Goal: Check status

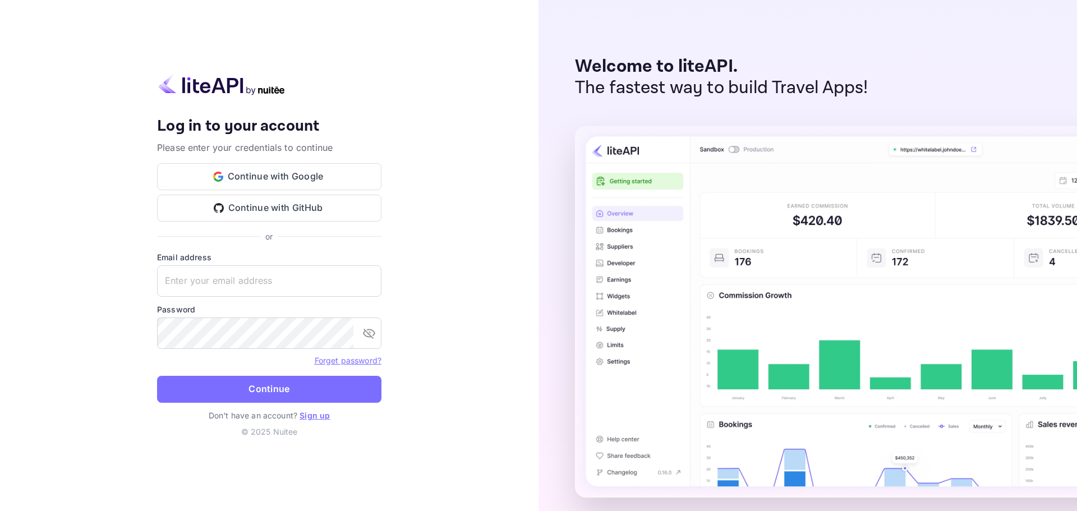
type input "[EMAIL_ADDRESS][DOMAIN_NAME]"
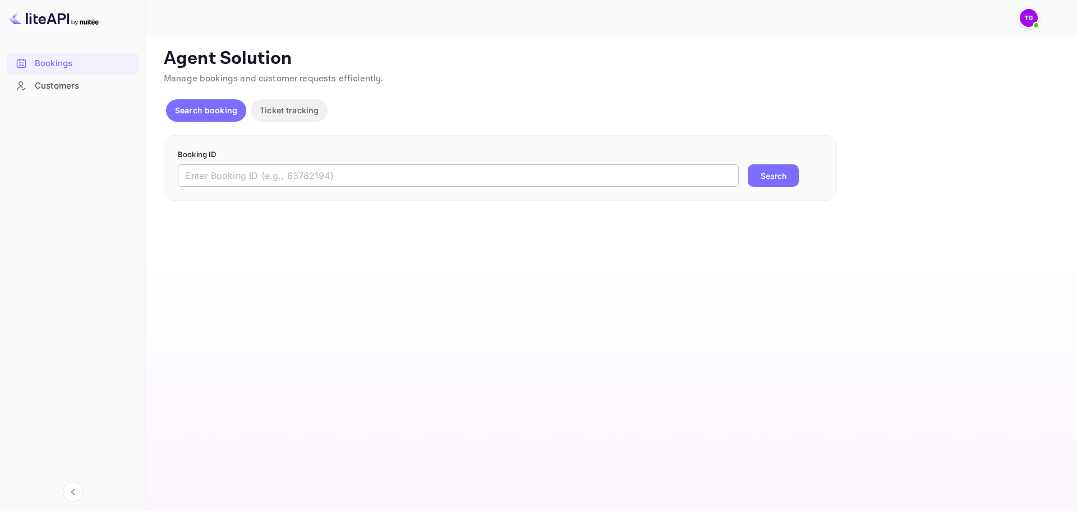
click at [362, 170] on input "text" at bounding box center [458, 175] width 561 height 22
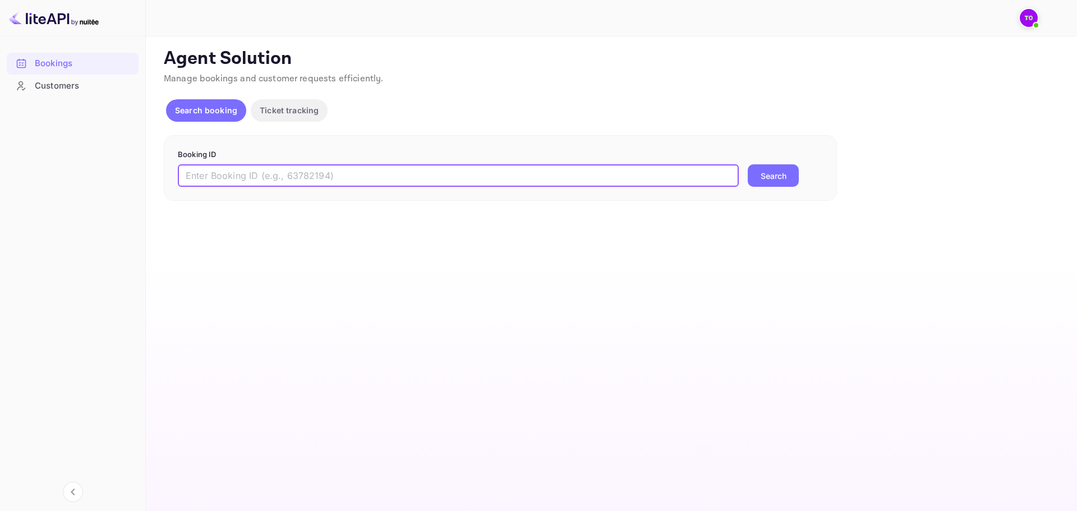
paste input "1688893061628329"
click at [763, 183] on button "Search" at bounding box center [773, 175] width 51 height 22
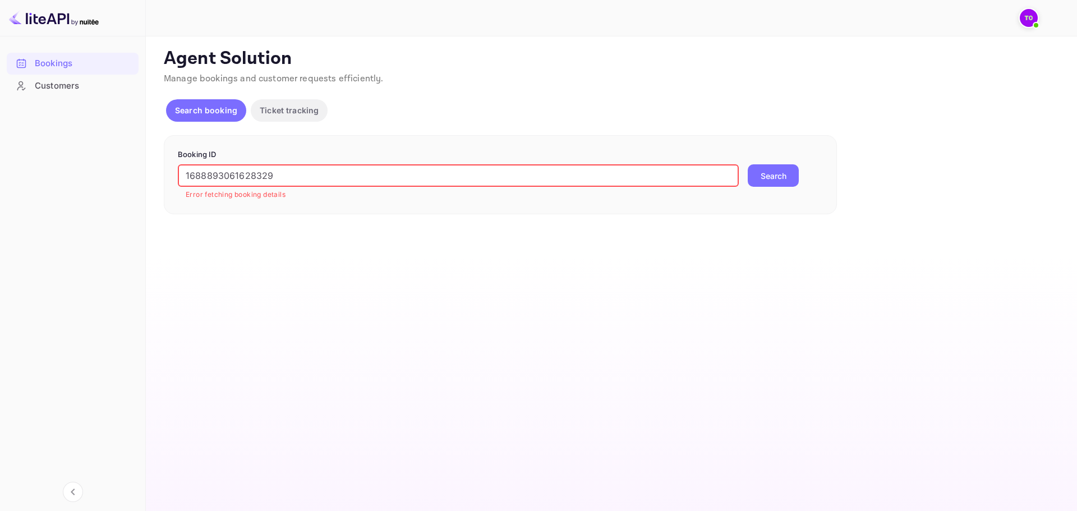
drag, startPoint x: 338, startPoint y: 174, endPoint x: 137, endPoint y: 174, distance: 200.8
click at [137, 174] on div "Bookings Customers Now you can check your travel website directly from the link…" at bounding box center [538, 255] width 1077 height 511
paste input "B9iLl9bH5"
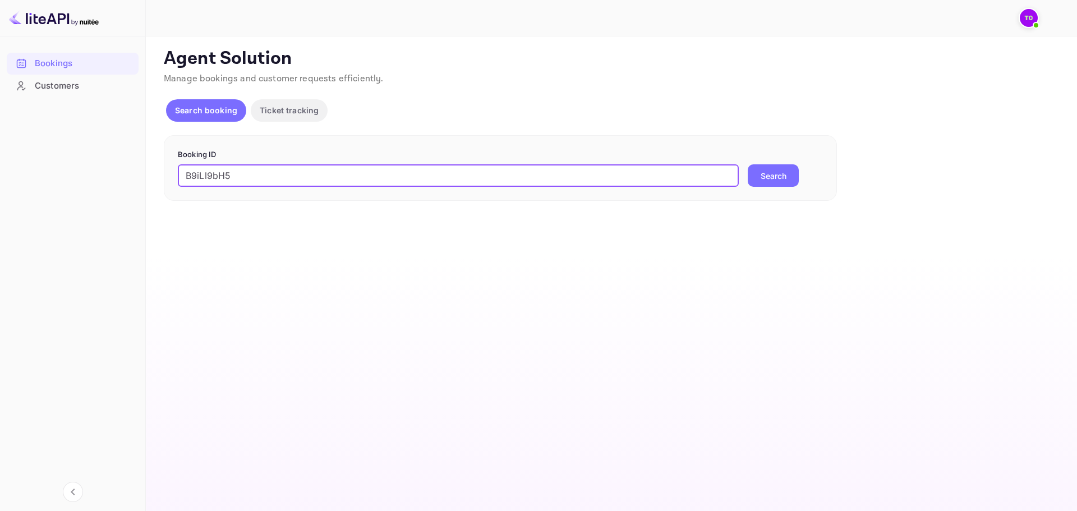
type input "B9iLl9bH5"
click at [783, 176] on button "Search" at bounding box center [773, 175] width 51 height 22
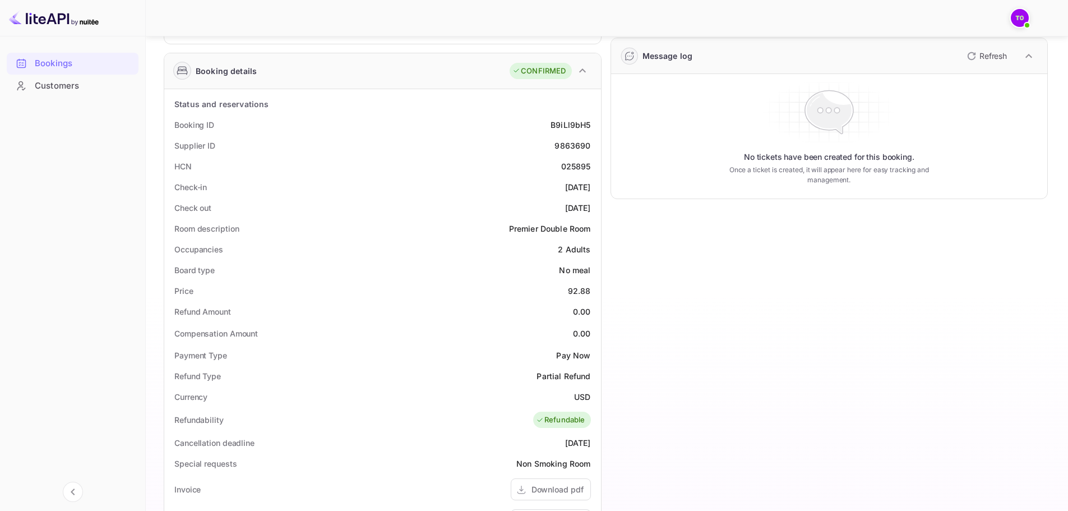
scroll to position [23, 0]
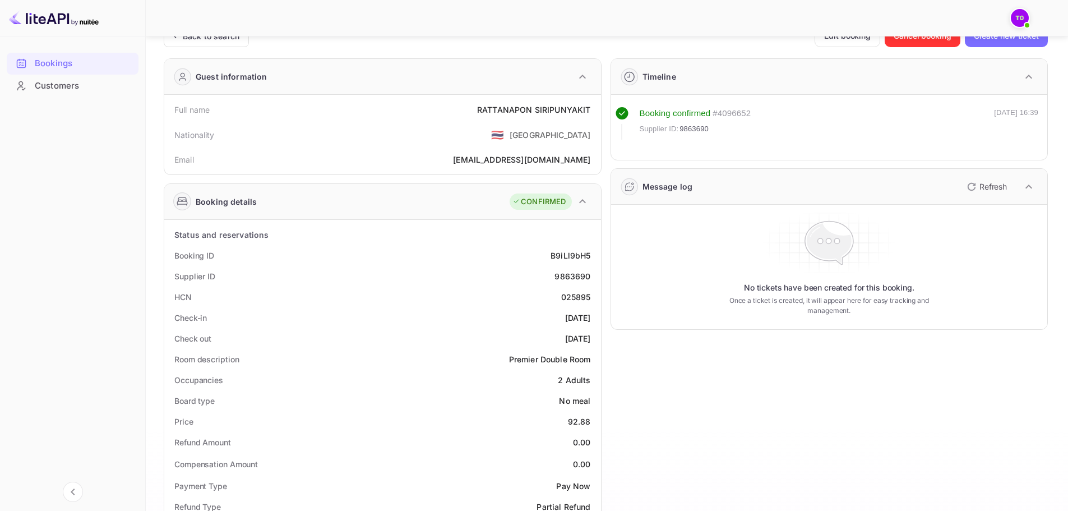
drag, startPoint x: 380, startPoint y: 255, endPoint x: 388, endPoint y: 274, distance: 21.1
click at [381, 256] on div "Booking ID B9iLl9bH5" at bounding box center [383, 255] width 428 height 21
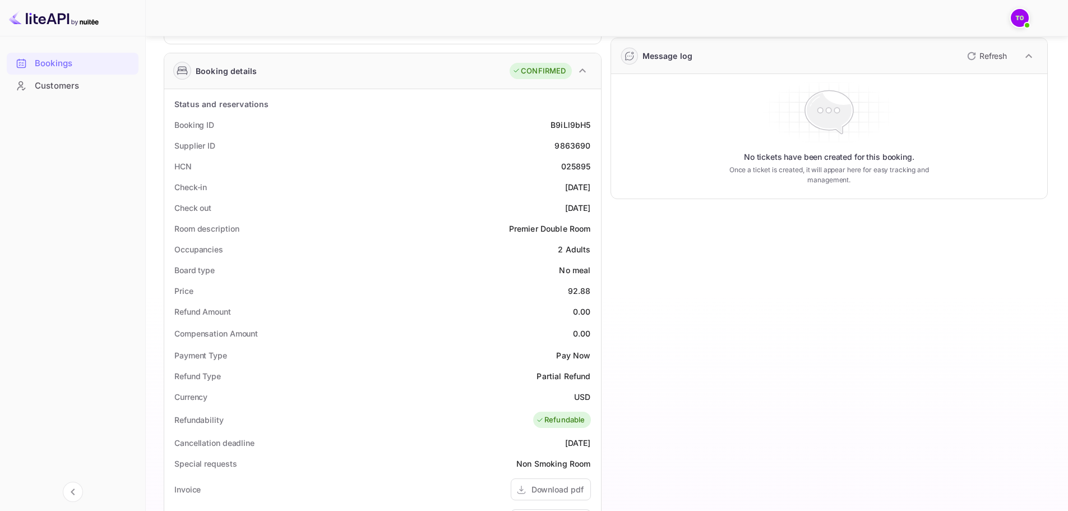
scroll to position [285, 0]
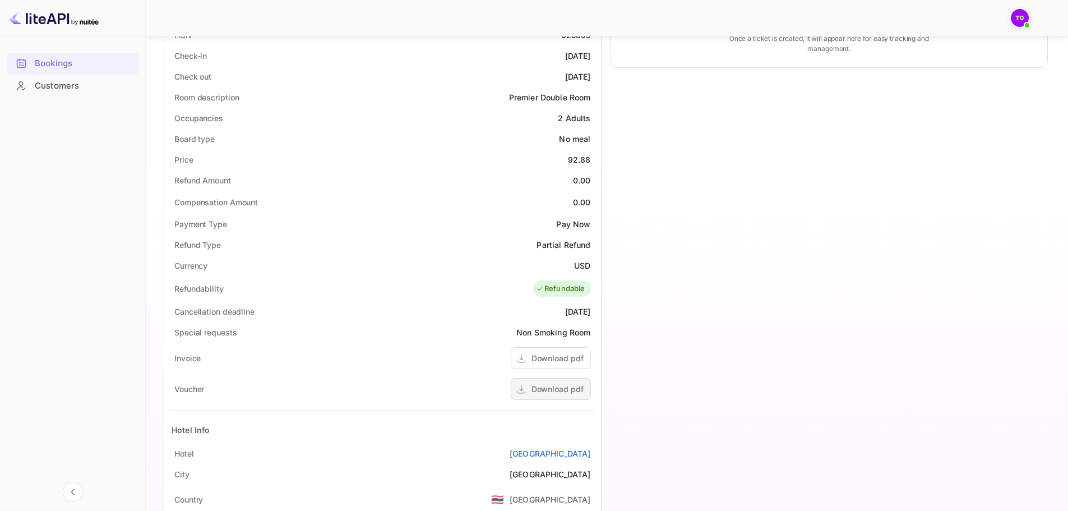
click at [575, 395] on div "Download pdf" at bounding box center [558, 389] width 52 height 12
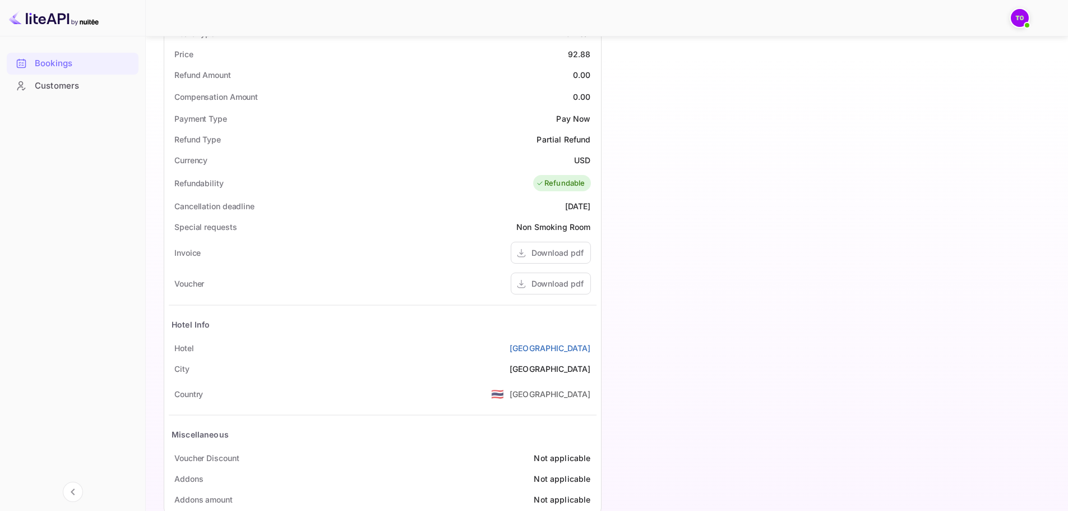
scroll to position [416, 0]
